Goal: Information Seeking & Learning: Learn about a topic

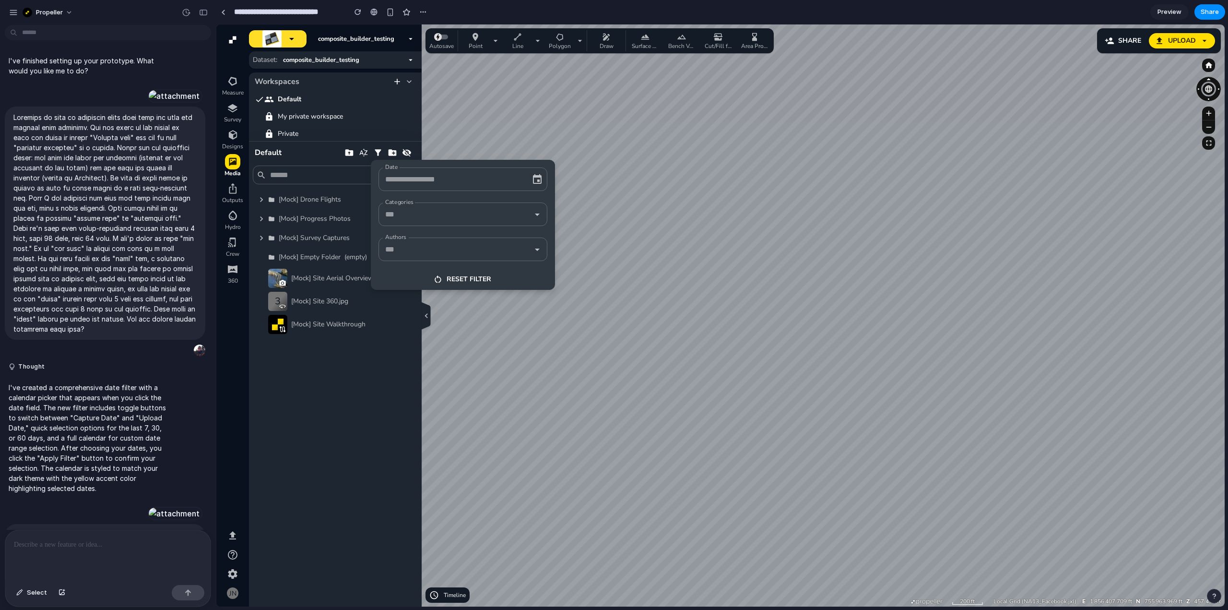
scroll to position [3105, 0]
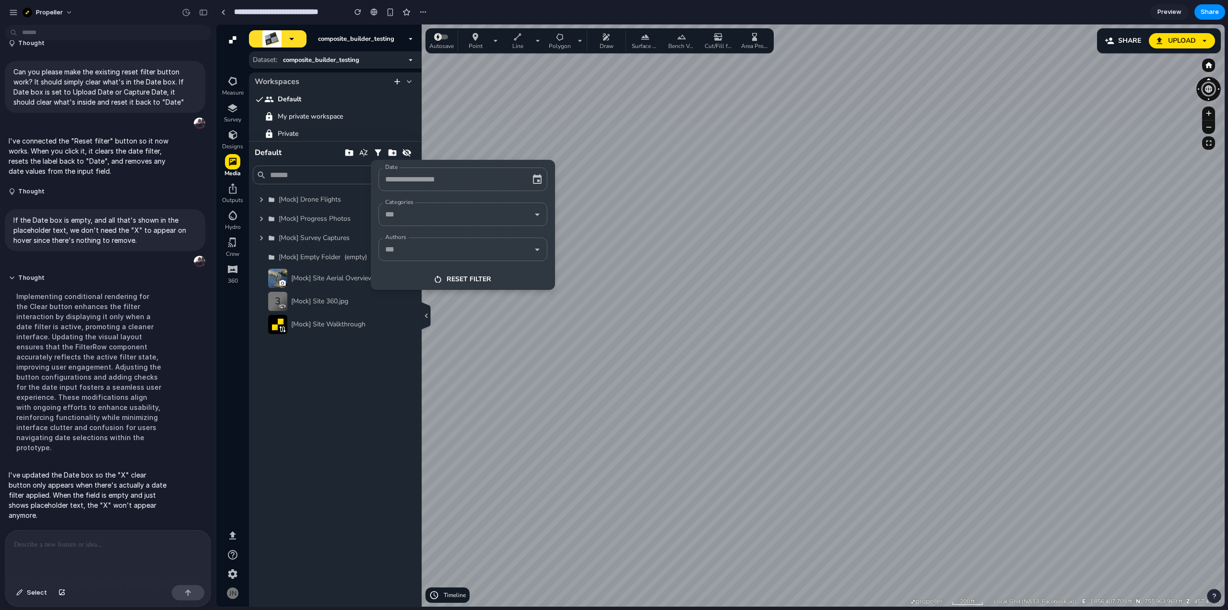
click at [528, 180] on input "Date" at bounding box center [456, 179] width 146 height 15
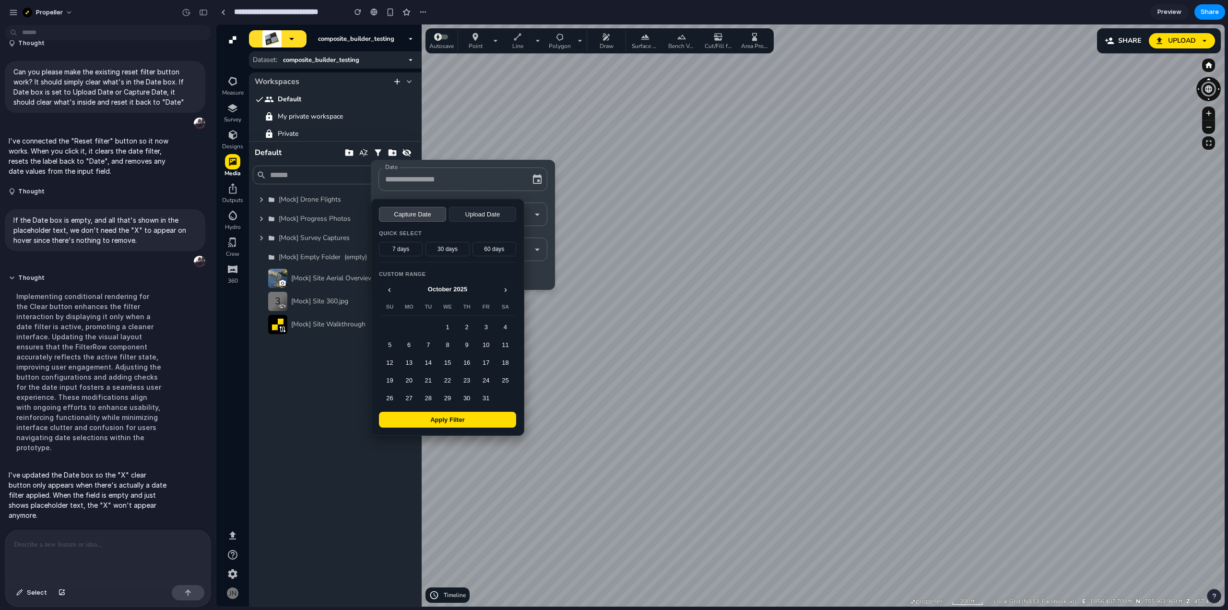
click at [497, 211] on button "Upload Date" at bounding box center [482, 214] width 67 height 15
click at [495, 253] on button "60 days" at bounding box center [494, 249] width 44 height 14
click at [462, 427] on button "Apply Filter" at bounding box center [447, 420] width 137 height 16
type input "**********"
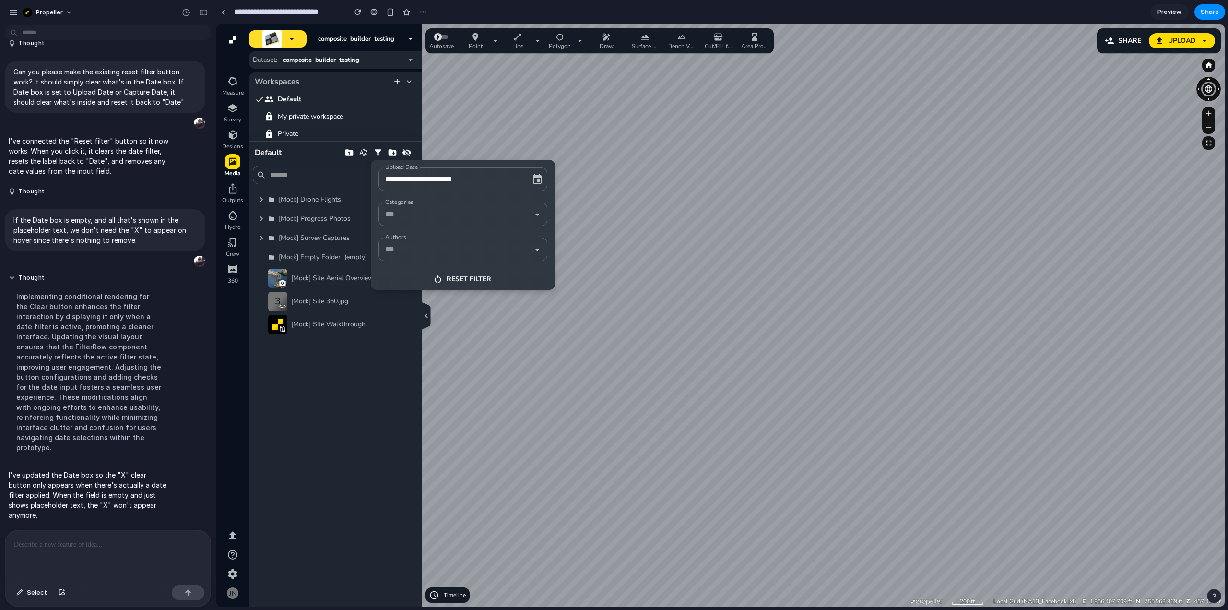
click at [529, 178] on icon "button" at bounding box center [525, 180] width 10 height 10
click at [537, 182] on icon "button" at bounding box center [538, 180] width 12 height 12
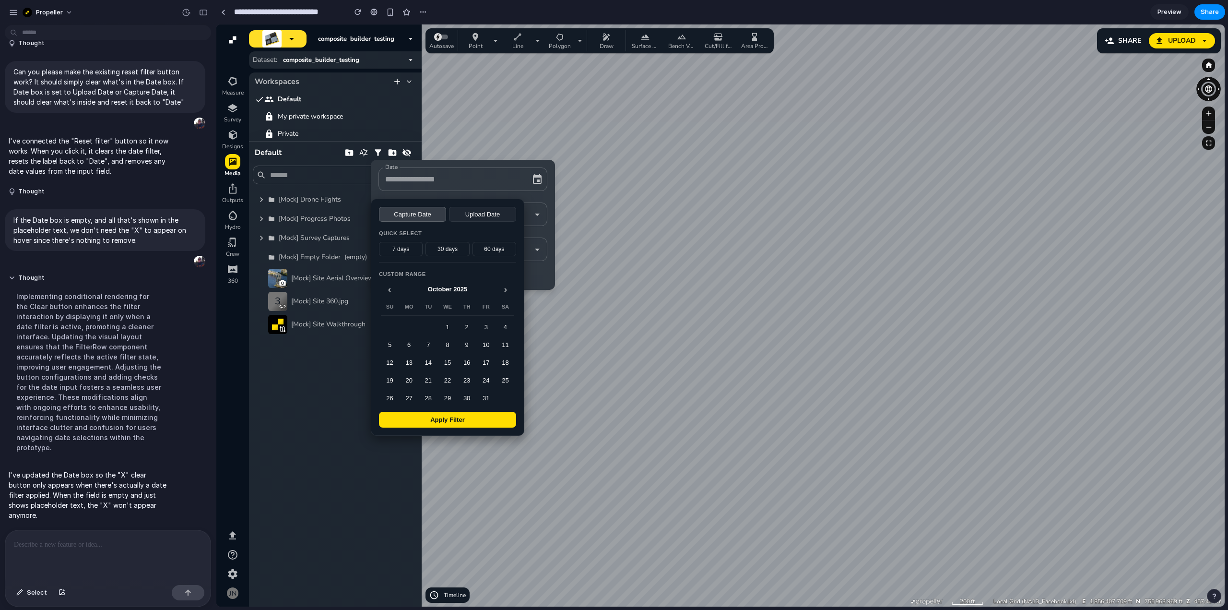
click at [459, 249] on button "30 days" at bounding box center [447, 249] width 44 height 14
click at [467, 426] on button "Apply Filter" at bounding box center [447, 420] width 137 height 16
type input "**********"
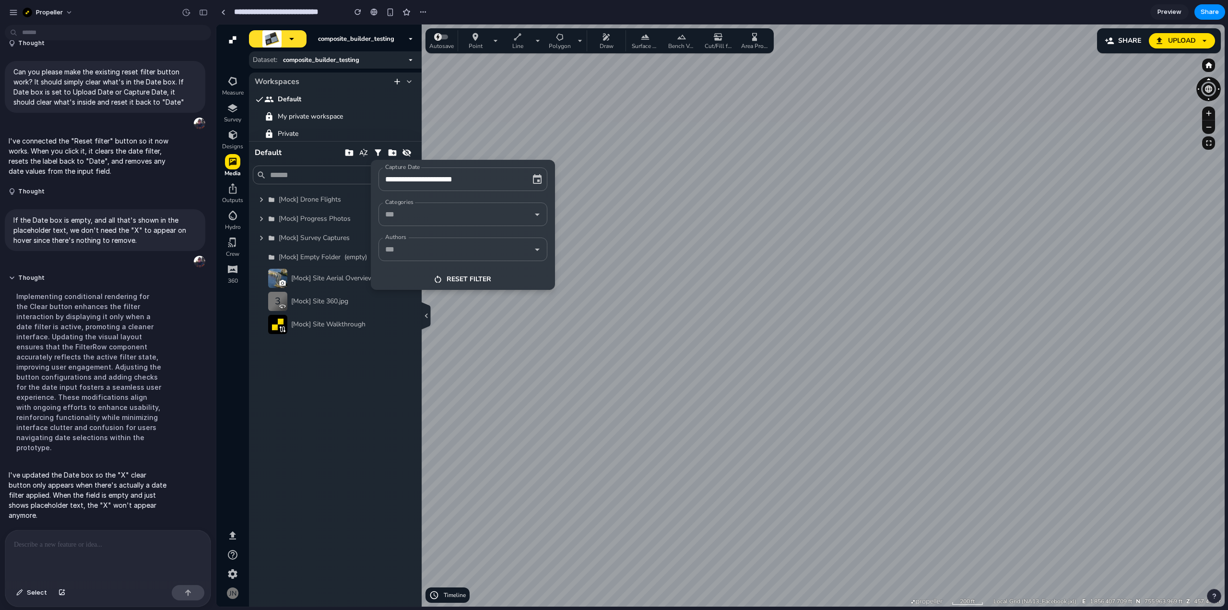
click at [462, 279] on button "Reset filter" at bounding box center [463, 279] width 184 height 21
click at [507, 210] on input "Categories" at bounding box center [456, 214] width 146 height 15
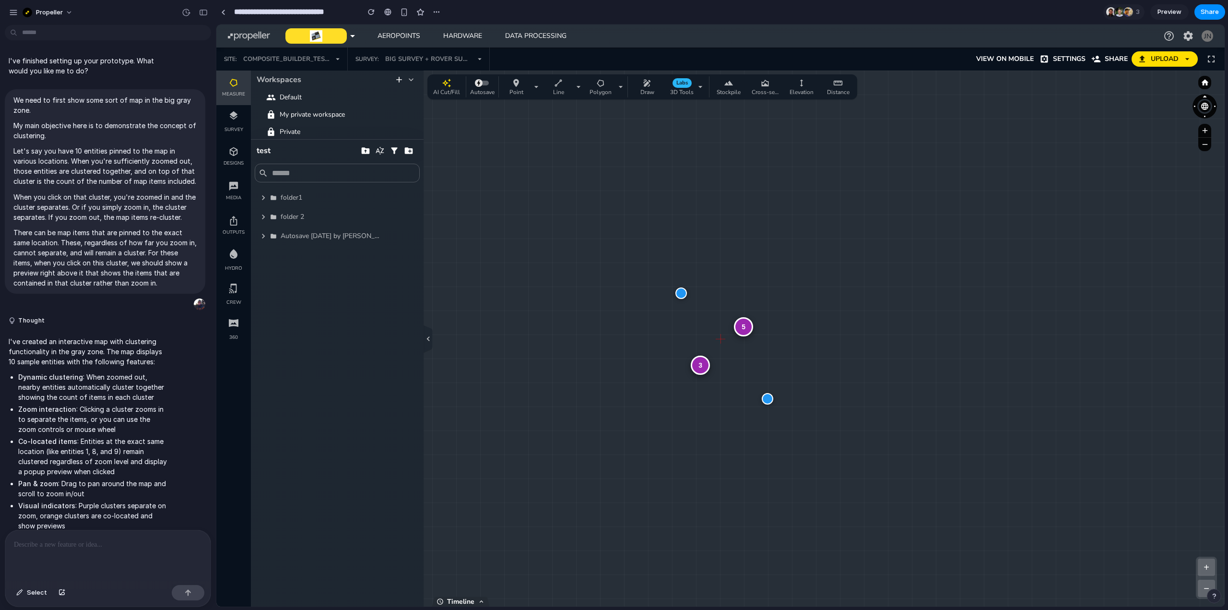
scroll to position [1246, 0]
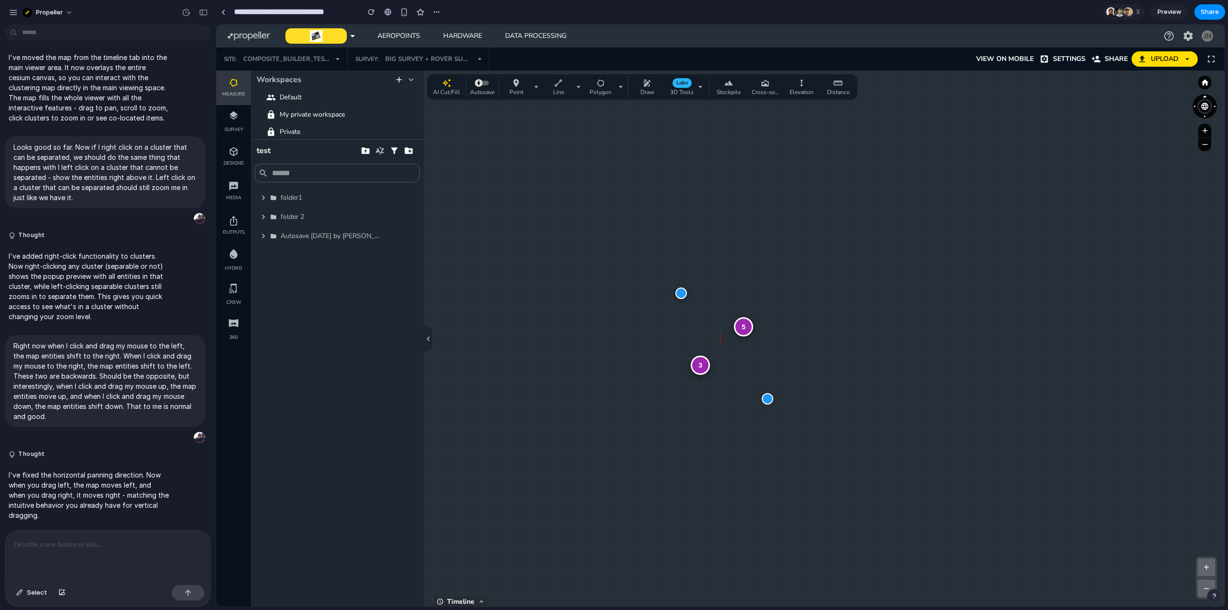
click at [767, 400] on div at bounding box center [768, 399] width 12 height 12
click at [756, 273] on div "5 3 + − Zoom: 1.0 x | Clusters: 4 | Size: 2102 x 1117" at bounding box center [720, 339] width 1008 height 536
drag, startPoint x: 862, startPoint y: 297, endPoint x: 802, endPoint y: 343, distance: 75.6
click at [802, 343] on div "3 + − Zoom: 5.2 x | Clusters: 8 | Size: 2102 x 1117" at bounding box center [720, 339] width 1008 height 536
drag, startPoint x: 841, startPoint y: 321, endPoint x: 899, endPoint y: 319, distance: 58.1
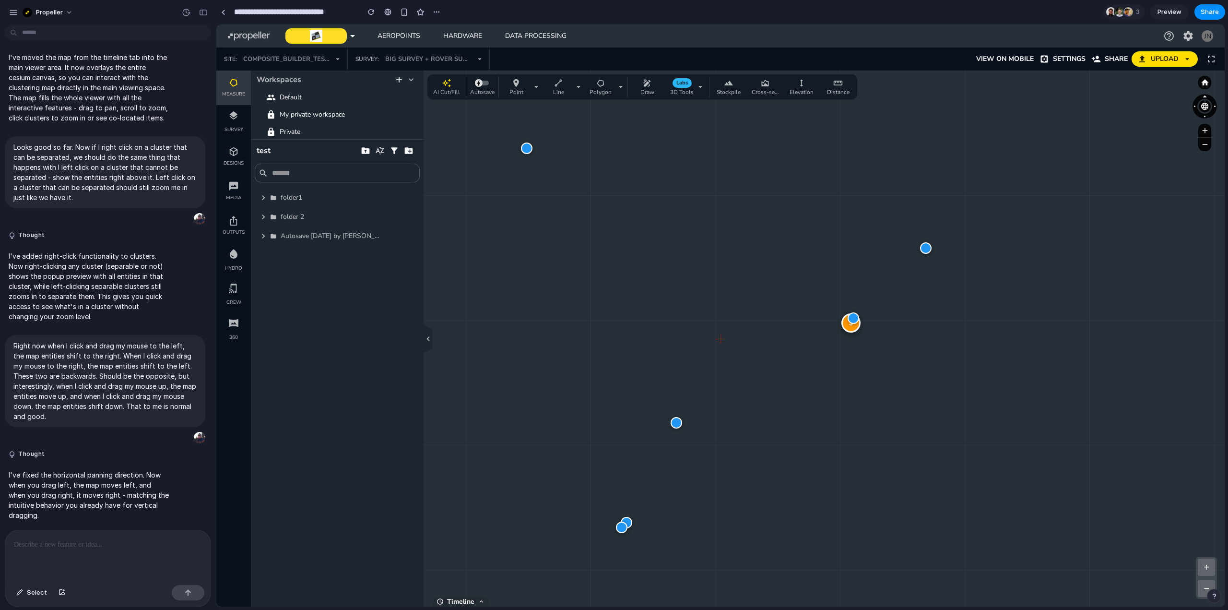
click at [899, 319] on div "3 + − Zoom: 5.2 x | Clusters: 8 | Size: 2102 x 1117" at bounding box center [720, 339] width 1008 height 536
click at [928, 250] on div at bounding box center [926, 248] width 12 height 12
click at [918, 328] on div "3 1 items at this location × Entity 3 + − Zoom: 5.2 x | Clusters: 8 | Size: 210…" at bounding box center [720, 339] width 1008 height 536
click at [830, 328] on div "4" at bounding box center [828, 325] width 19 height 19
click at [722, 343] on div "3" at bounding box center [720, 338] width 19 height 19
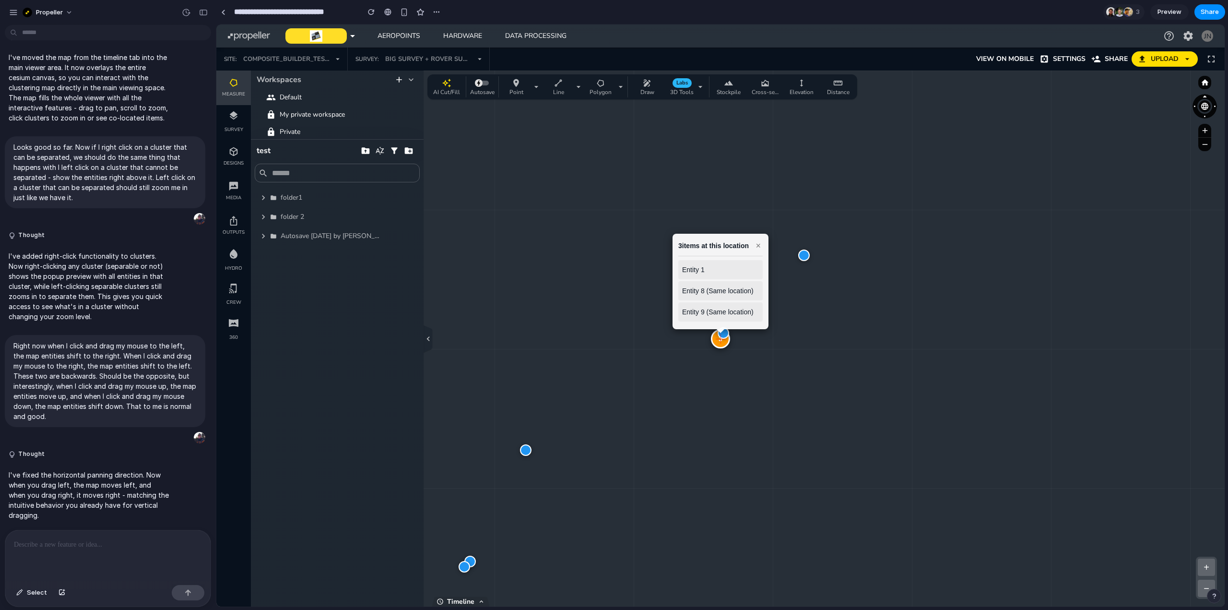
click at [662, 391] on div "3 3 items at this location × Entity 1 Entity 8 (Same location) Entity 9 (Same l…" at bounding box center [720, 339] width 1008 height 536
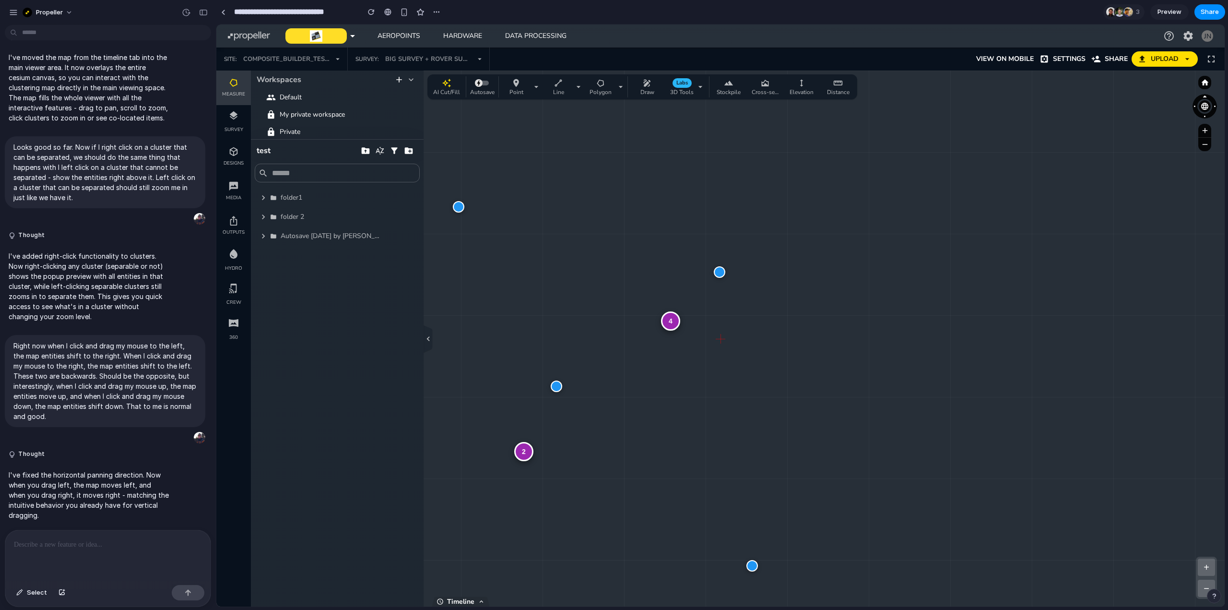
drag, startPoint x: 674, startPoint y: 378, endPoint x: 722, endPoint y: 363, distance: 50.7
click at [722, 363] on div "4 2 + − Zoom: 3.4 x | Clusters: 6 | Size: 2102 x 1117" at bounding box center [720, 339] width 1008 height 536
drag, startPoint x: 732, startPoint y: 370, endPoint x: 677, endPoint y: 354, distance: 57.4
click at [677, 354] on div "4 2 + − Zoom: 3.4 x | Clusters: 6 | Size: 2102 x 1117" at bounding box center [720, 339] width 1008 height 536
drag, startPoint x: 700, startPoint y: 291, endPoint x: 685, endPoint y: 271, distance: 25.0
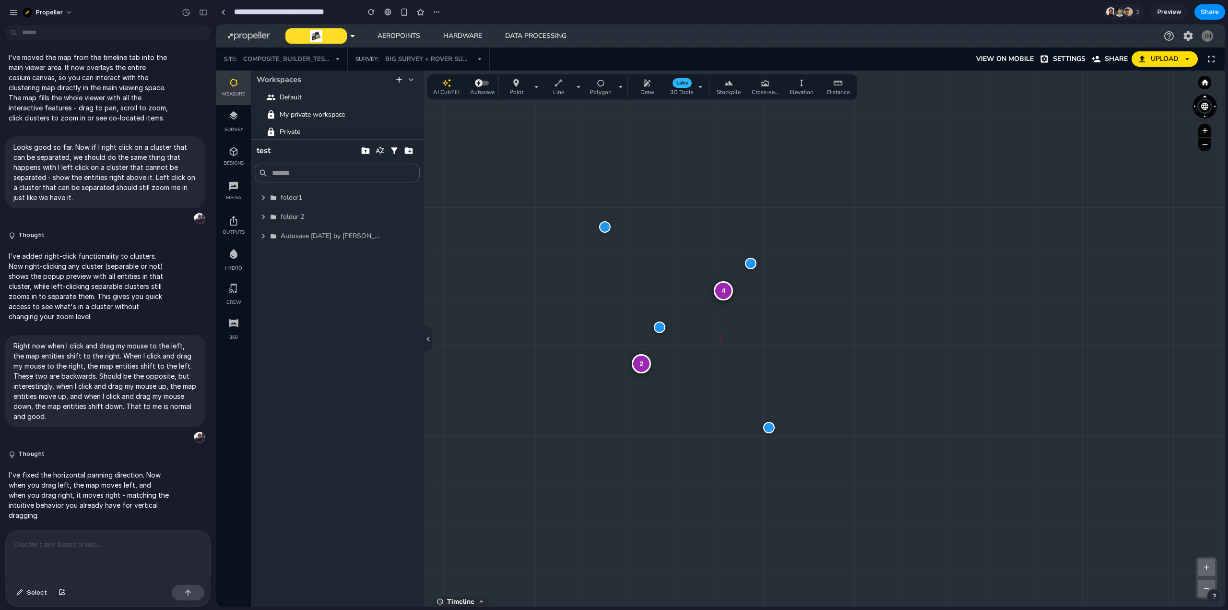
click at [685, 268] on div "4 2 + − Zoom: 1.9 x | Clusters: 6 | Size: 2102 x 1117" at bounding box center [720, 339] width 1008 height 536
drag, startPoint x: 618, startPoint y: 378, endPoint x: 634, endPoint y: 379, distance: 15.4
click at [668, 368] on div "4 + − Zoom: 4.6 x | Clusters: 7 | Size: 2102 x 1117" at bounding box center [720, 339] width 1008 height 536
drag, startPoint x: 588, startPoint y: 385, endPoint x: 507, endPoint y: 385, distance: 80.6
click at [507, 385] on div "4 + − Zoom: 4.6 x | Clusters: 7 | Size: 2102 x 1117" at bounding box center [720, 339] width 1008 height 536
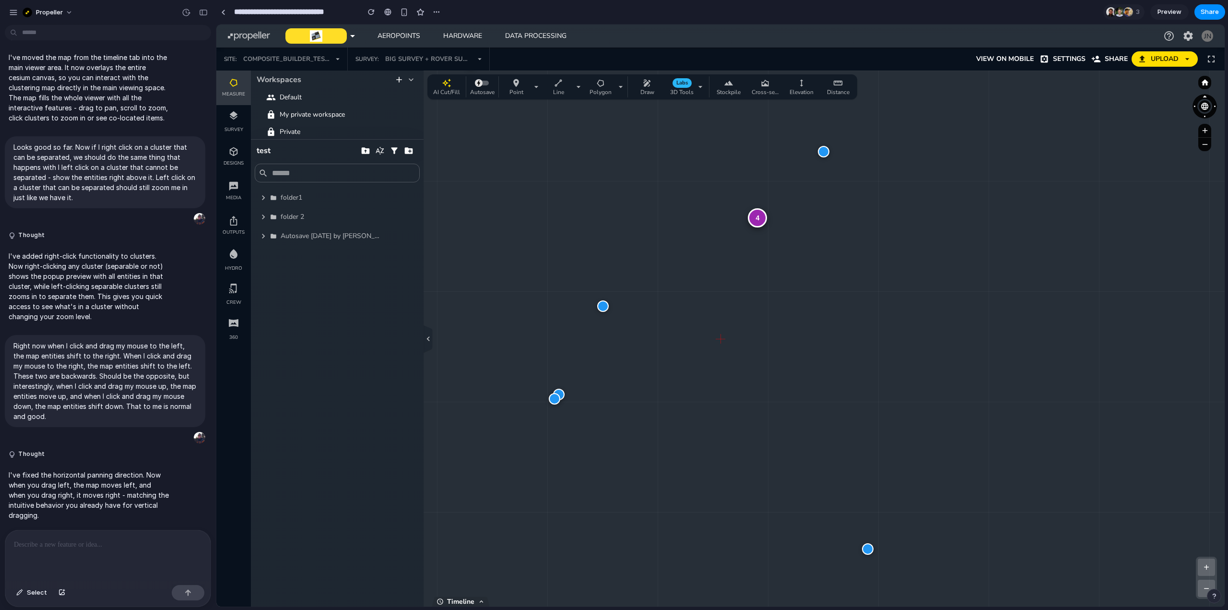
click at [602, 306] on div at bounding box center [603, 306] width 12 height 12
click at [702, 254] on div "4 1 items at this location × Entity 10 + − Zoom: 4.6 x | Clusters: 7 | Size: 21…" at bounding box center [720, 339] width 1008 height 536
drag, startPoint x: 761, startPoint y: 239, endPoint x: 760, endPoint y: 251, distance: 12.0
click at [760, 251] on div "4 + − Zoom: 4.6 x | Clusters: 7 | Size: 2102 x 1117" at bounding box center [720, 339] width 1008 height 536
click at [760, 228] on div "4" at bounding box center [758, 229] width 19 height 19
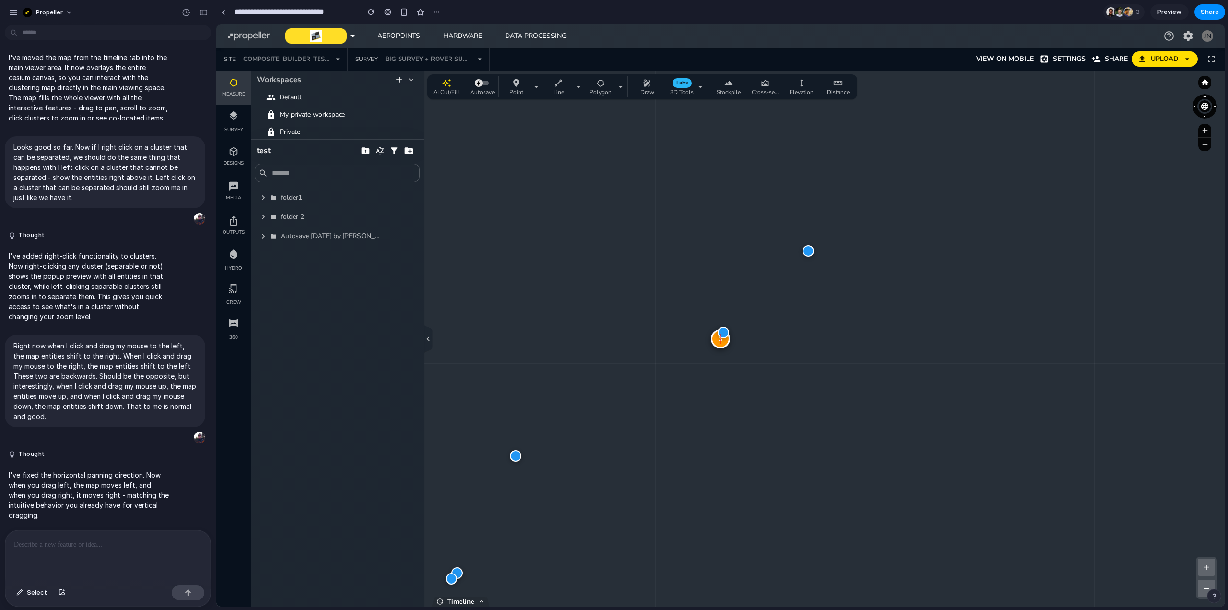
click at [722, 344] on div "3" at bounding box center [720, 338] width 19 height 19
click at [825, 286] on div "3 + − Zoom: 6.1 x | Clusters: 8 | Size: 2102 x 1117" at bounding box center [720, 339] width 1008 height 536
drag, startPoint x: 726, startPoint y: 301, endPoint x: 698, endPoint y: 268, distance: 42.9
click at [698, 268] on div "5 3 + − Zoom: 1.0 x | Clusters: 4 | Size: 2102 x 1117" at bounding box center [720, 339] width 1008 height 536
